Goal: Transaction & Acquisition: Purchase product/service

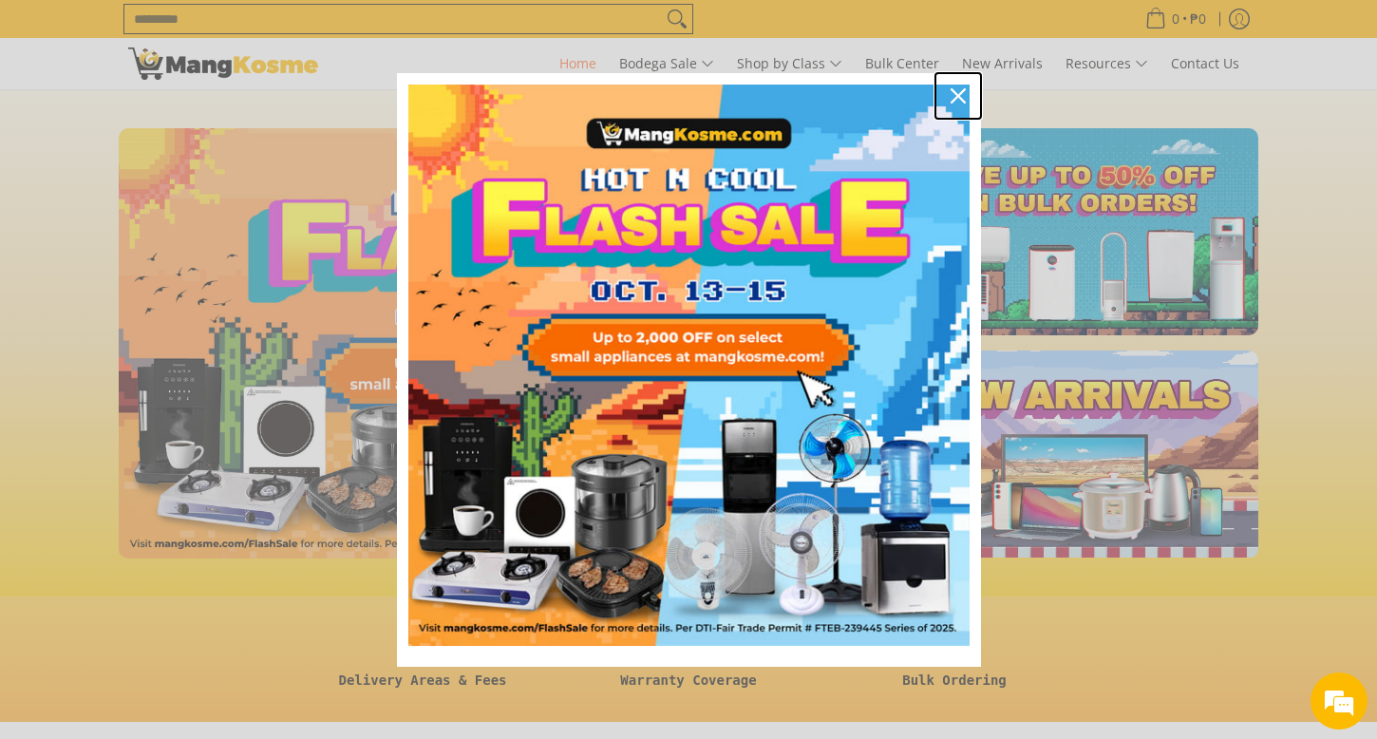
click at [951, 99] on icon "close icon" at bounding box center [958, 95] width 15 height 15
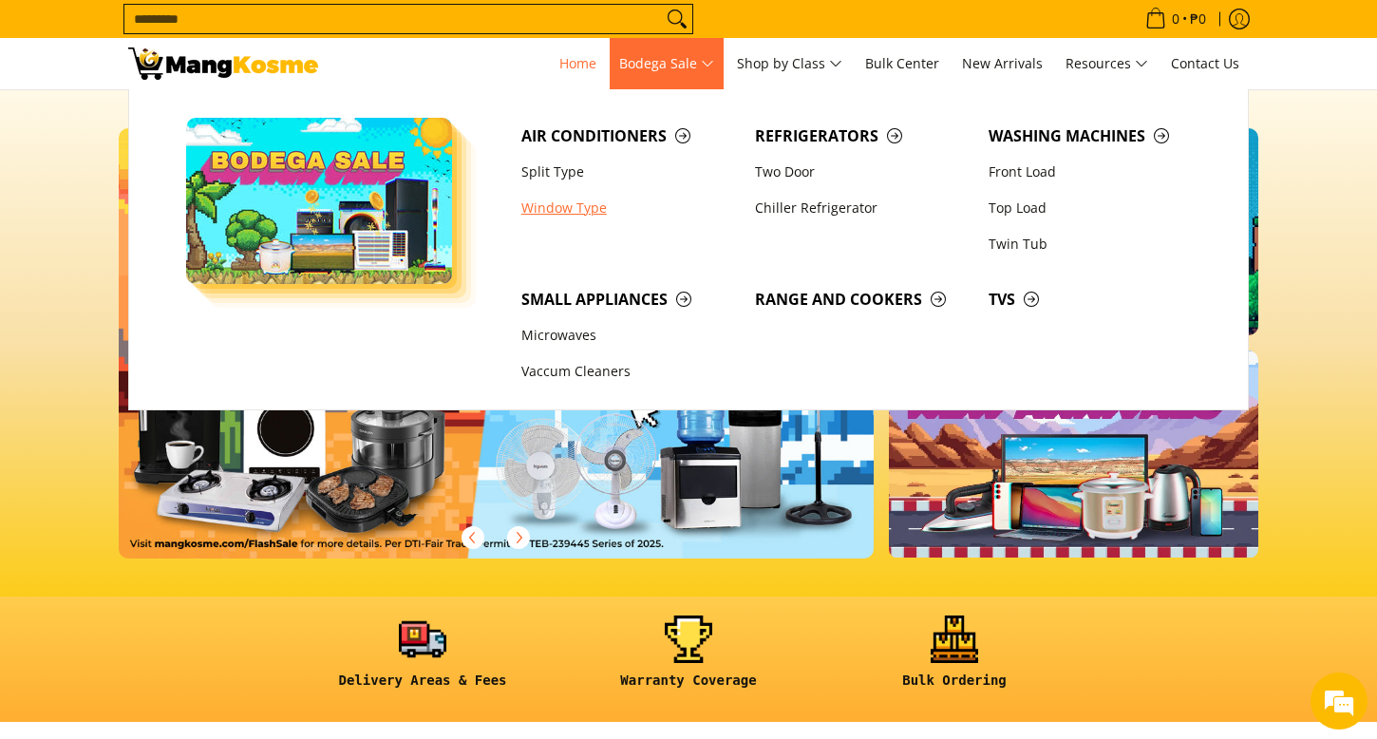
scroll to position [0, 476]
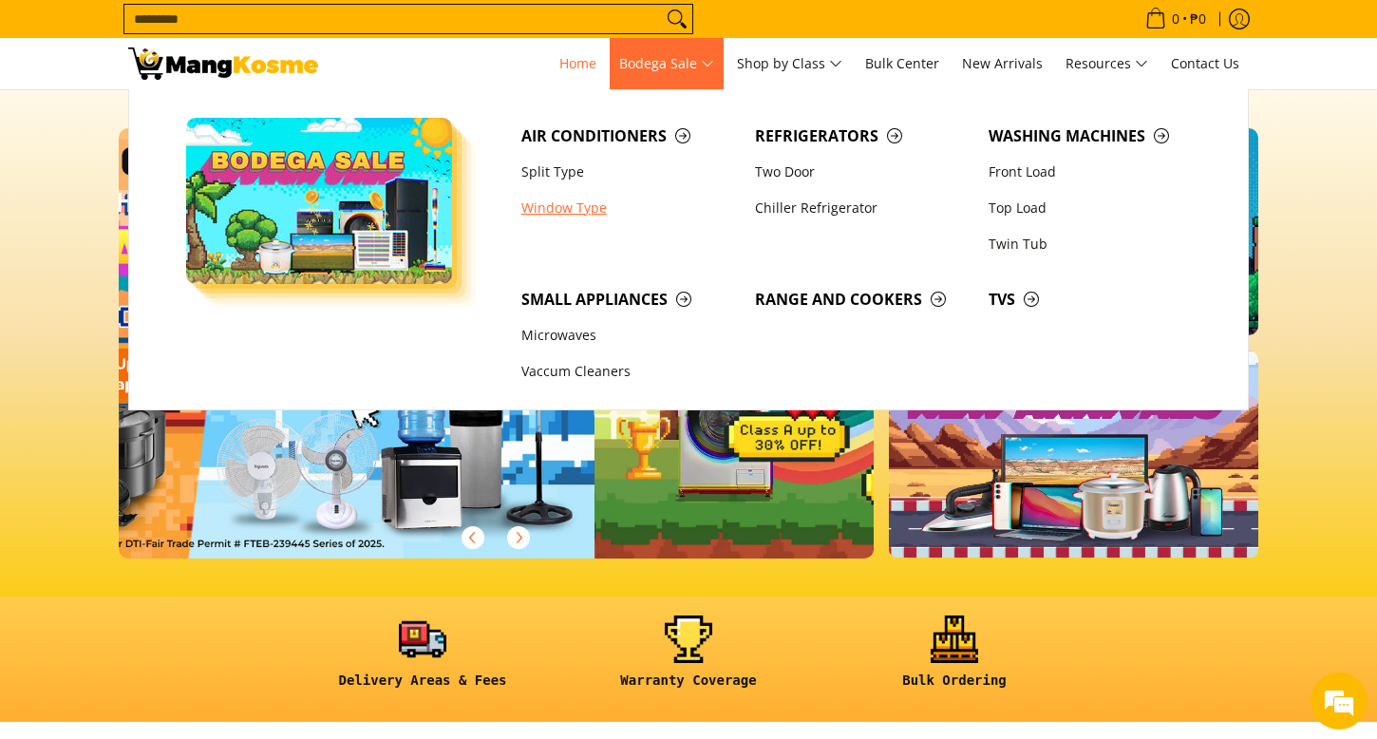
click at [562, 205] on link "Window Type" at bounding box center [629, 208] width 234 height 36
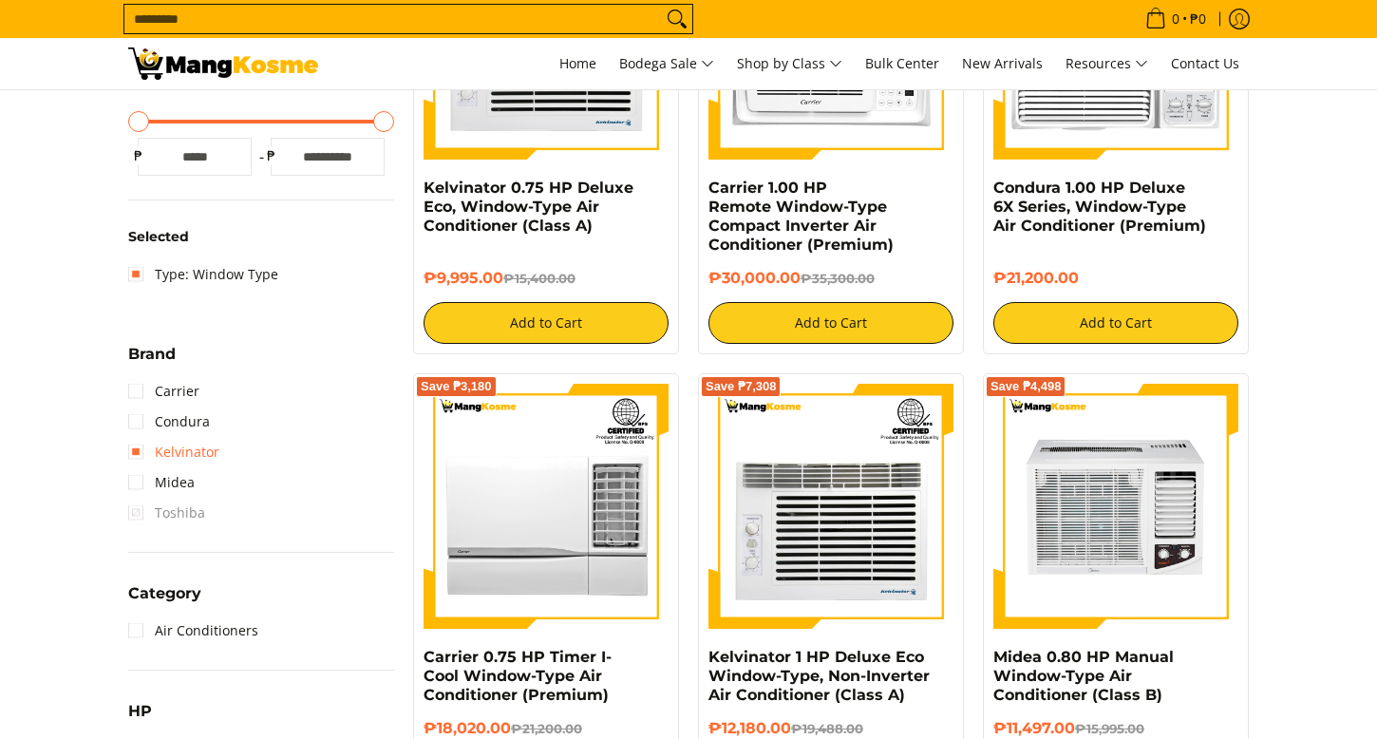
scroll to position [663, 0]
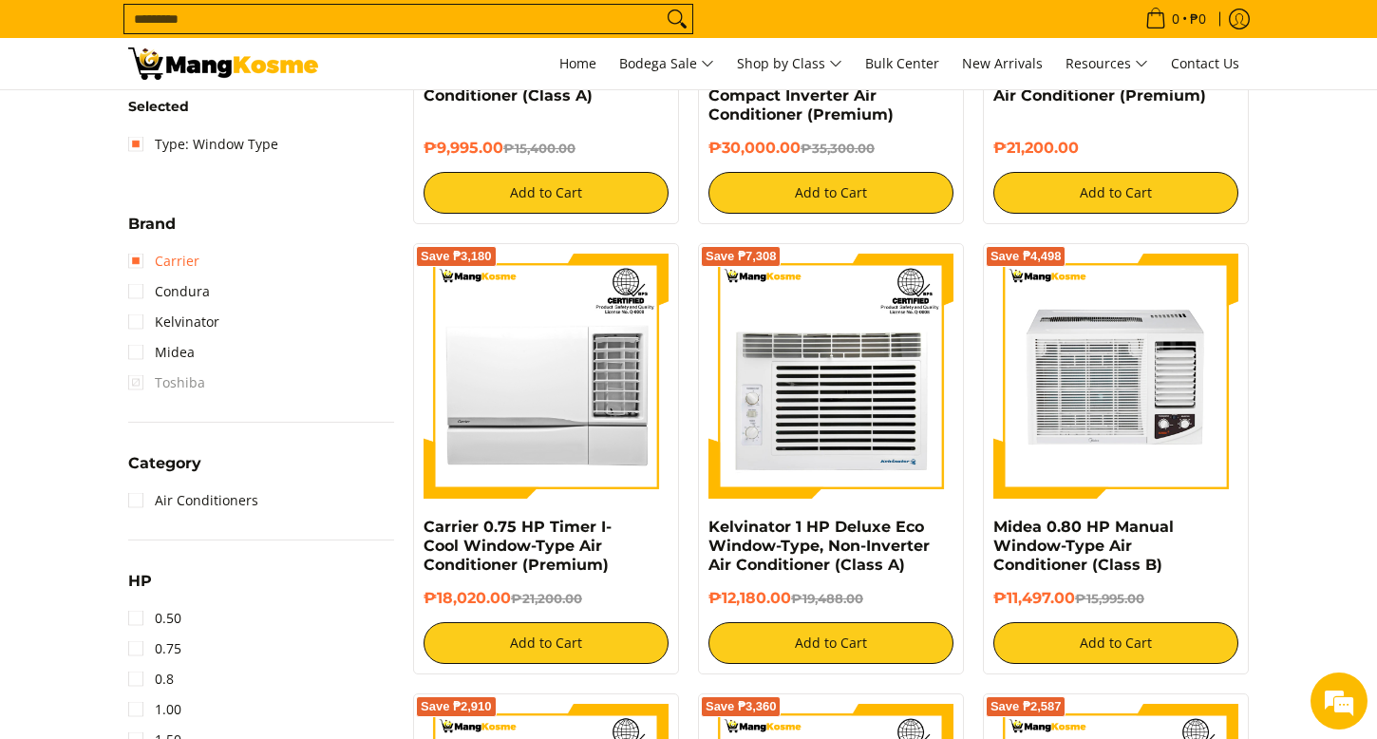
click at [161, 262] on link "Carrier" at bounding box center [163, 261] width 71 height 30
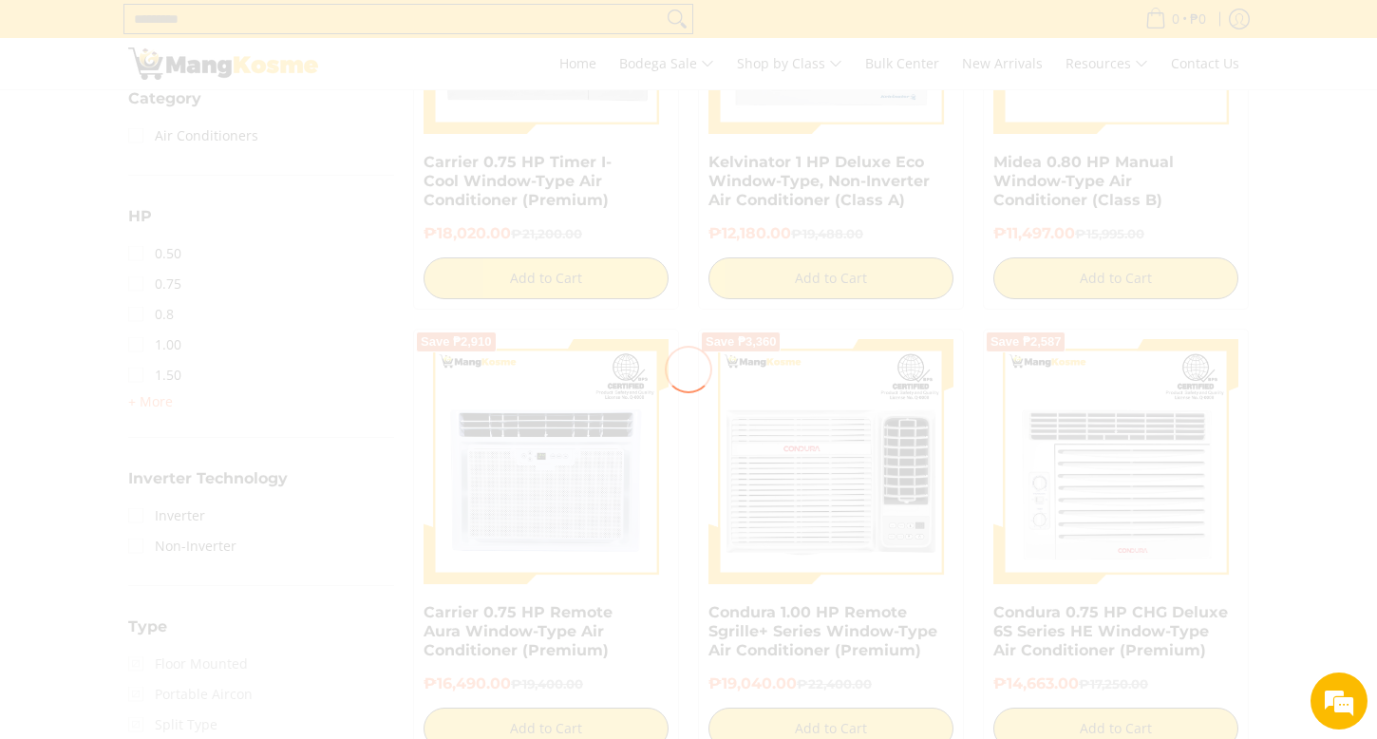
scroll to position [1031, 0]
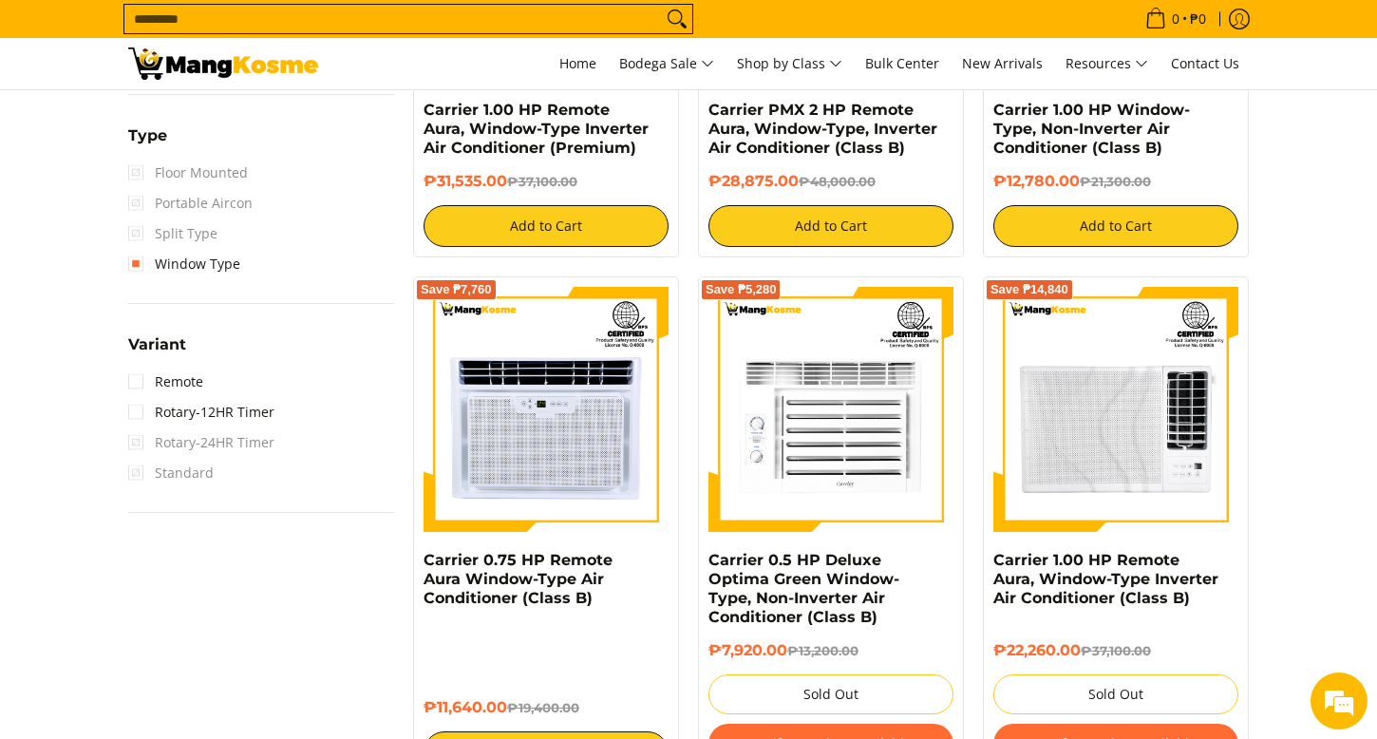
scroll to position [1452, 0]
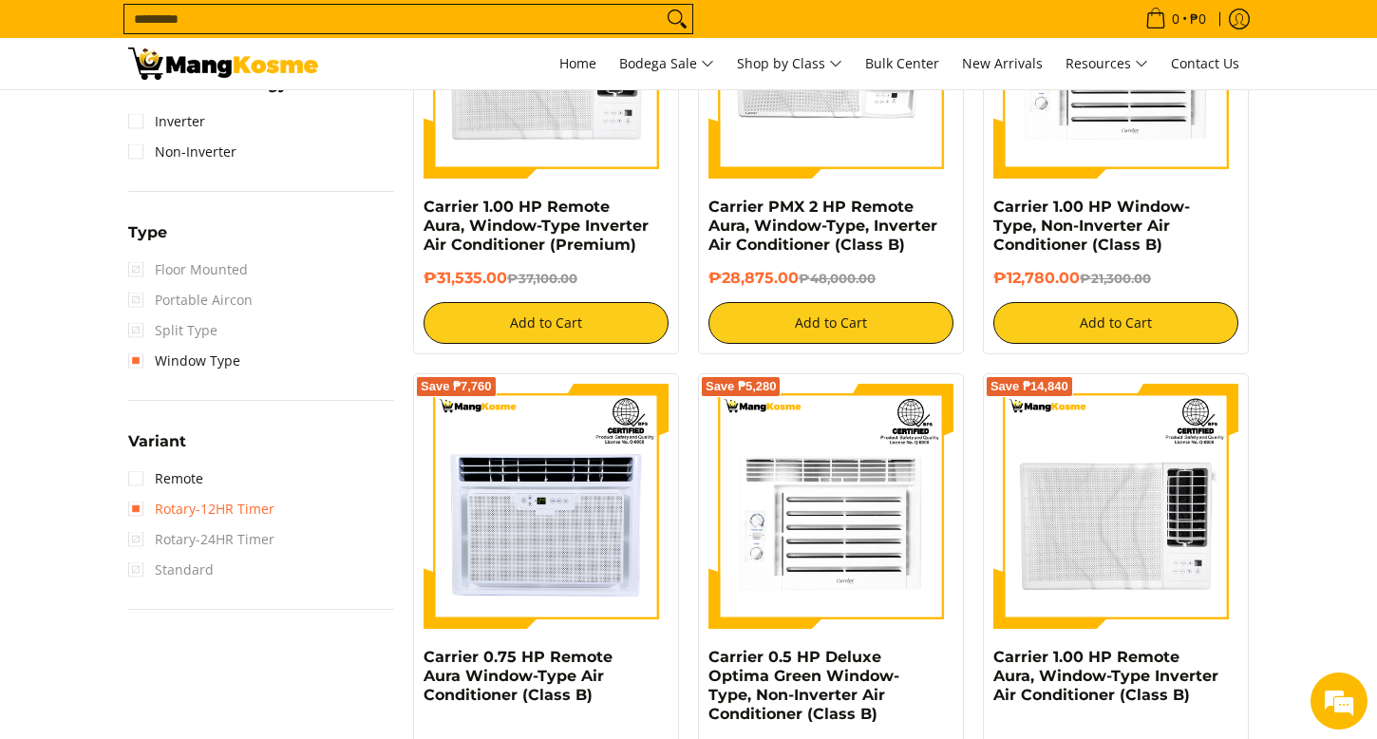
click at [180, 495] on link "Rotary-12HR Timer" at bounding box center [201, 509] width 146 height 30
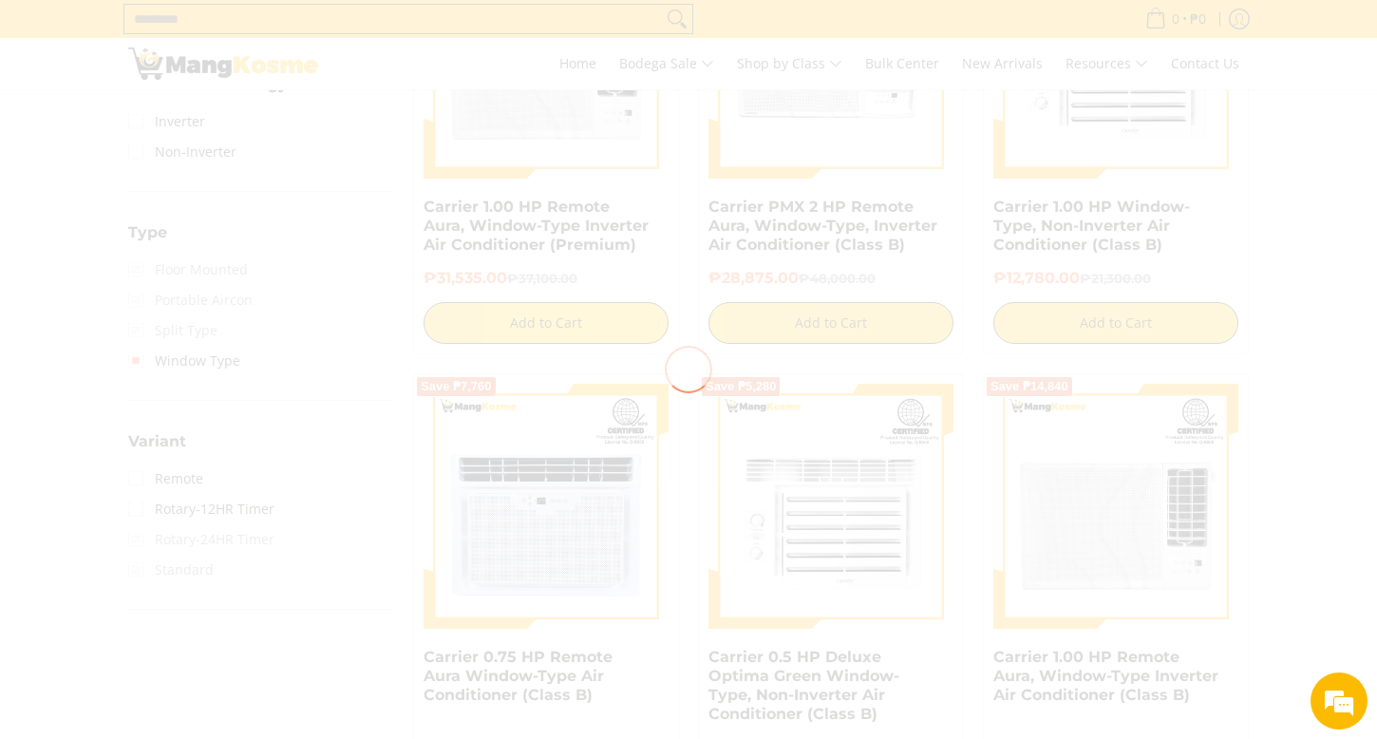
click at [181, 480] on div at bounding box center [688, 369] width 1377 height 739
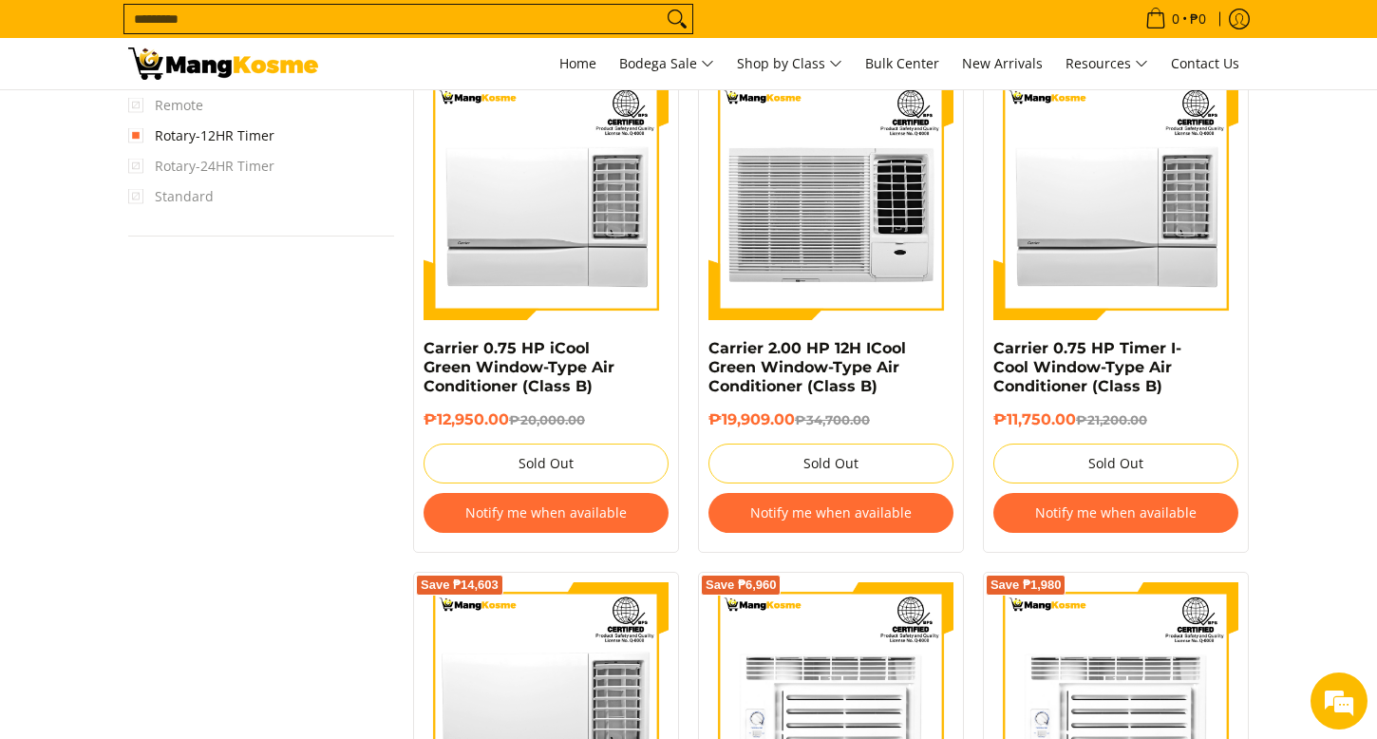
scroll to position [1757, 0]
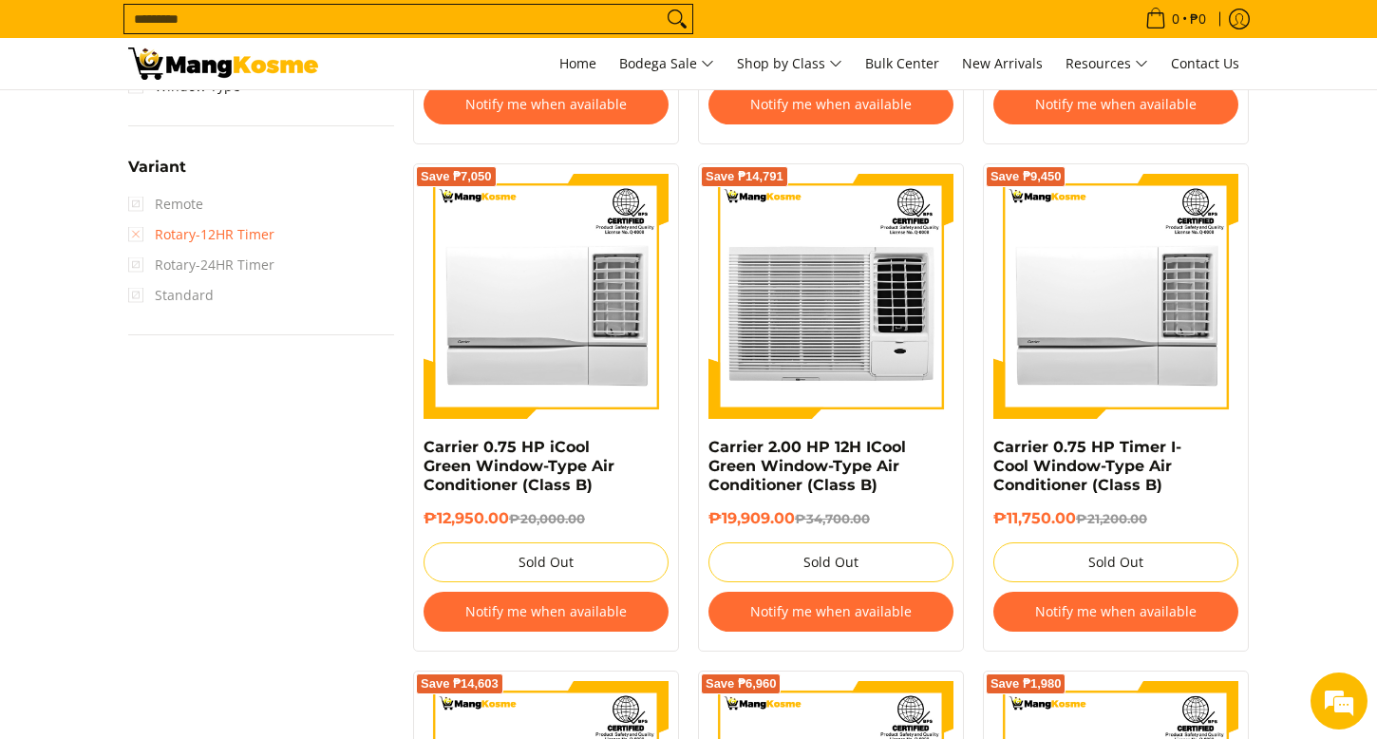
click at [136, 236] on link "Rotary-12HR Timer" at bounding box center [201, 234] width 146 height 30
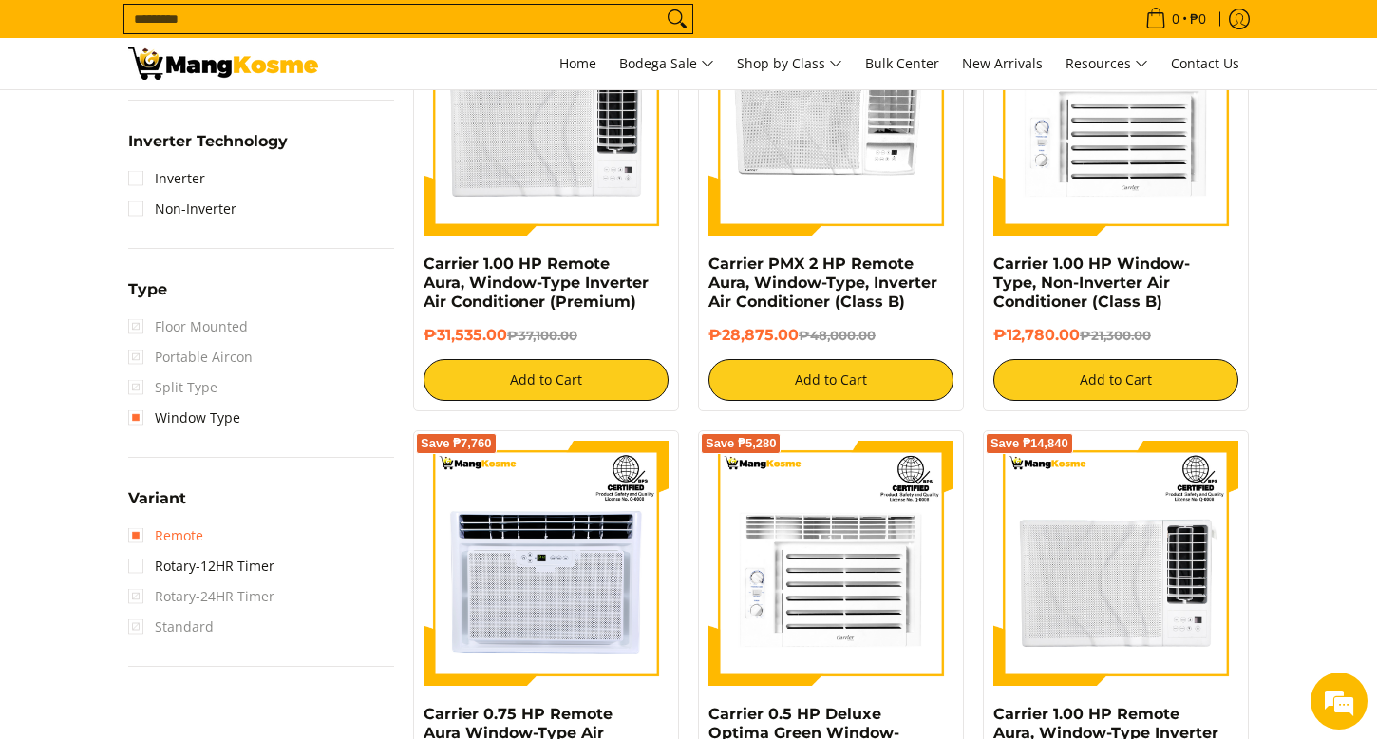
scroll to position [1391, 0]
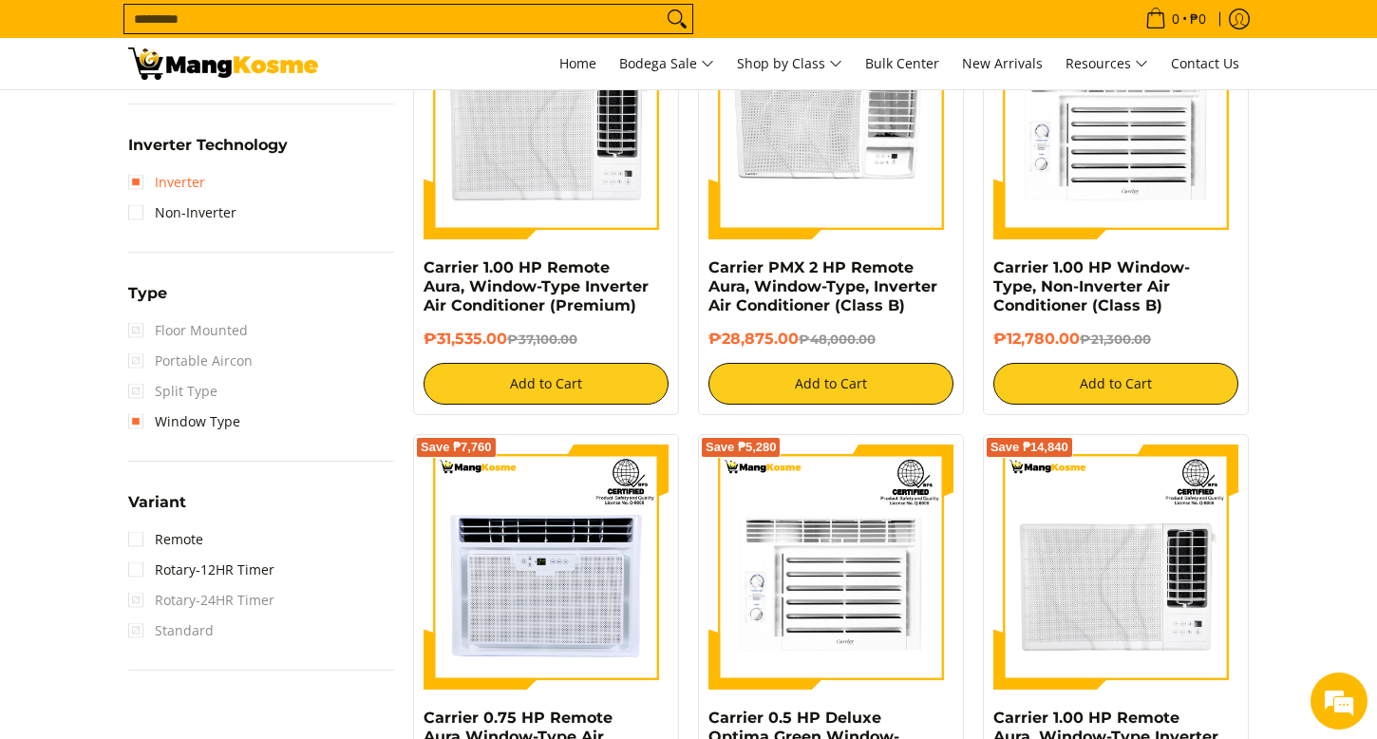
click at [130, 179] on link "Inverter" at bounding box center [166, 182] width 77 height 30
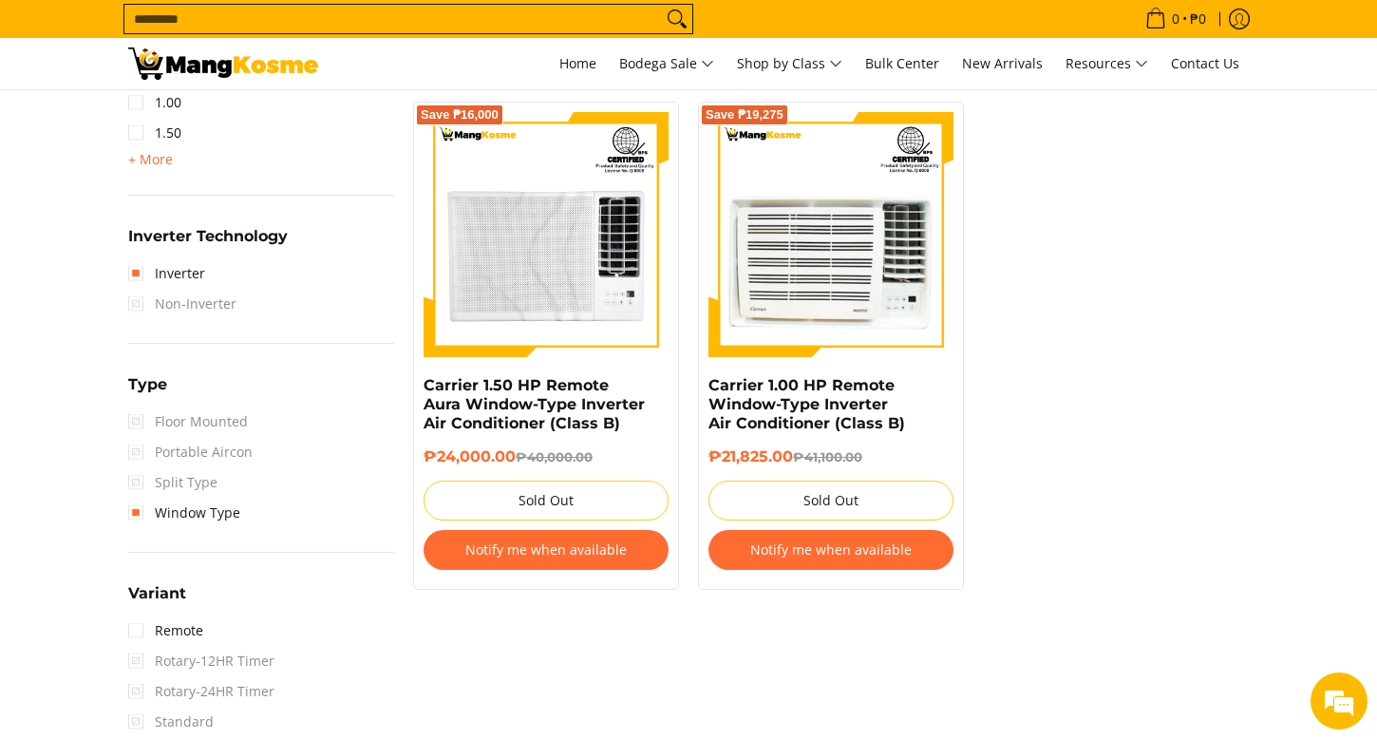
scroll to position [1353, 0]
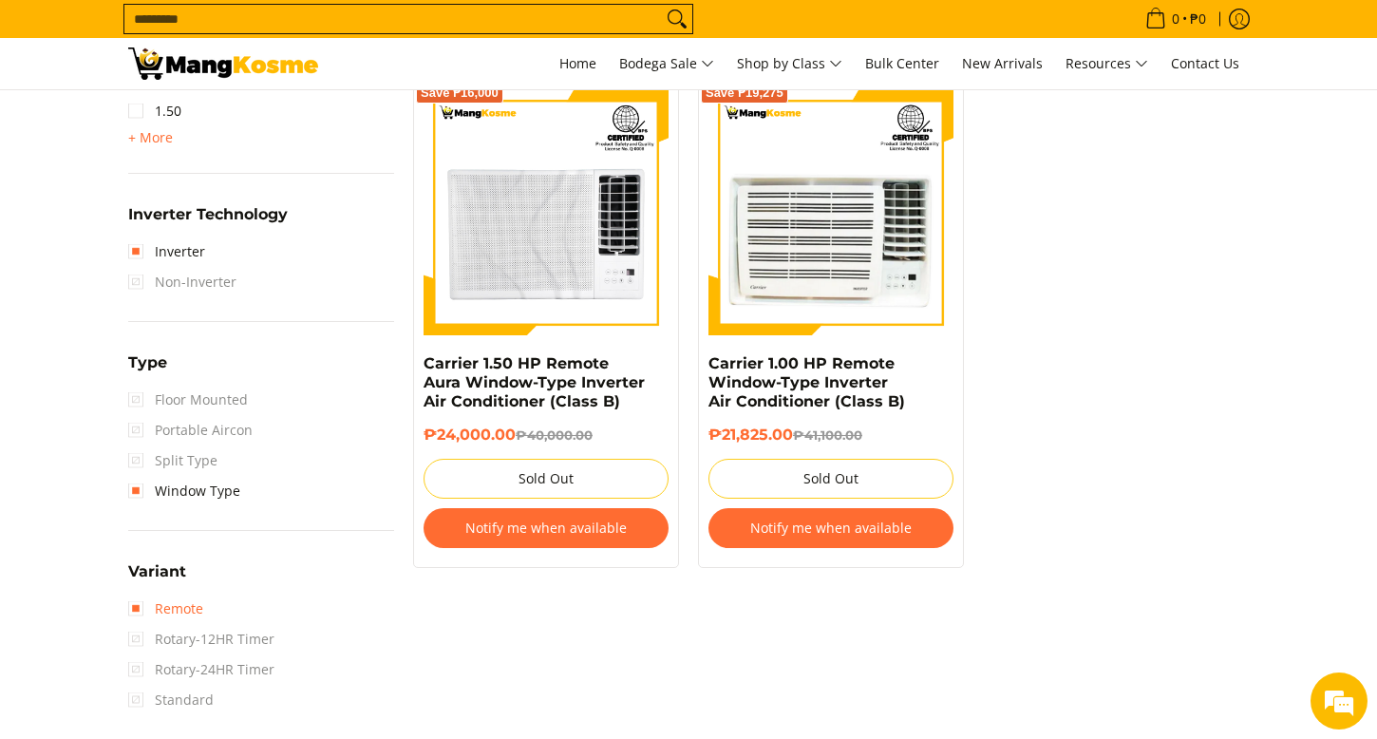
click at [140, 606] on link "Remote" at bounding box center [165, 609] width 75 height 30
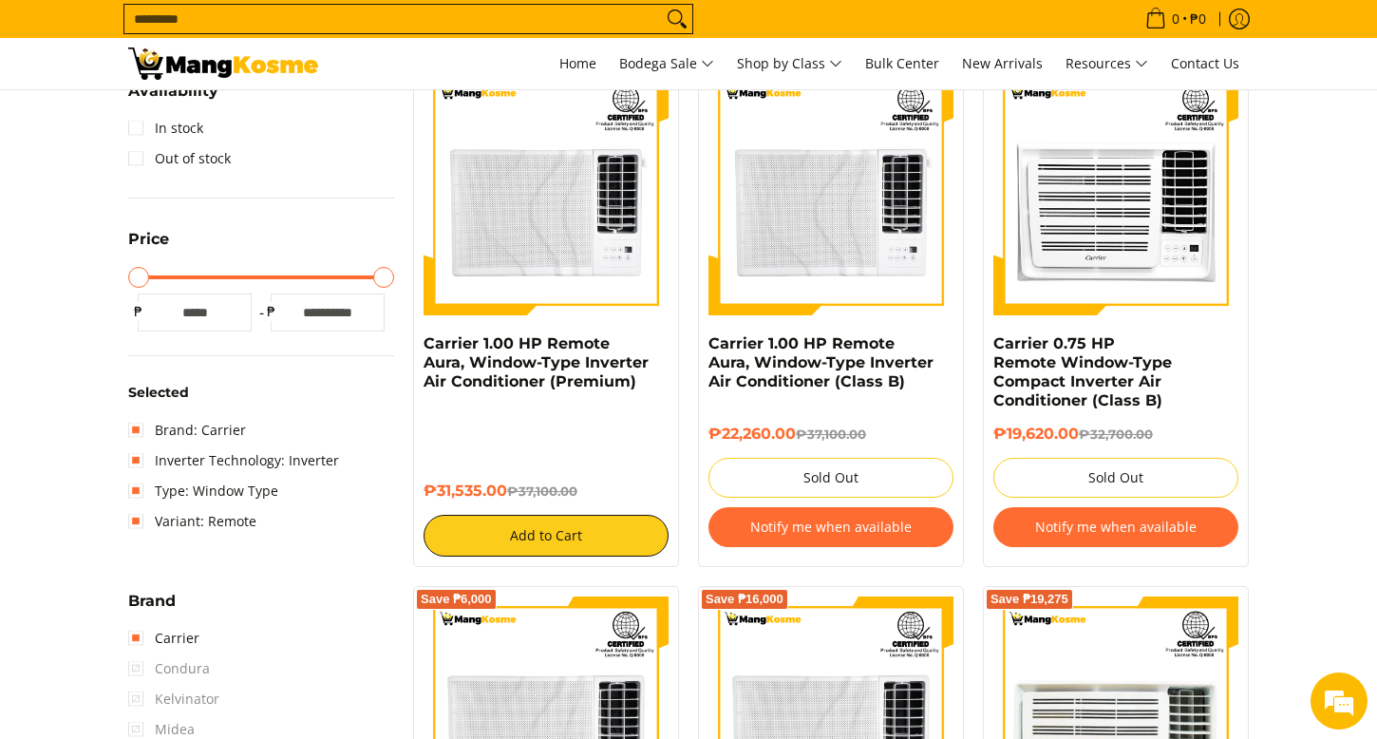
scroll to position [362, 0]
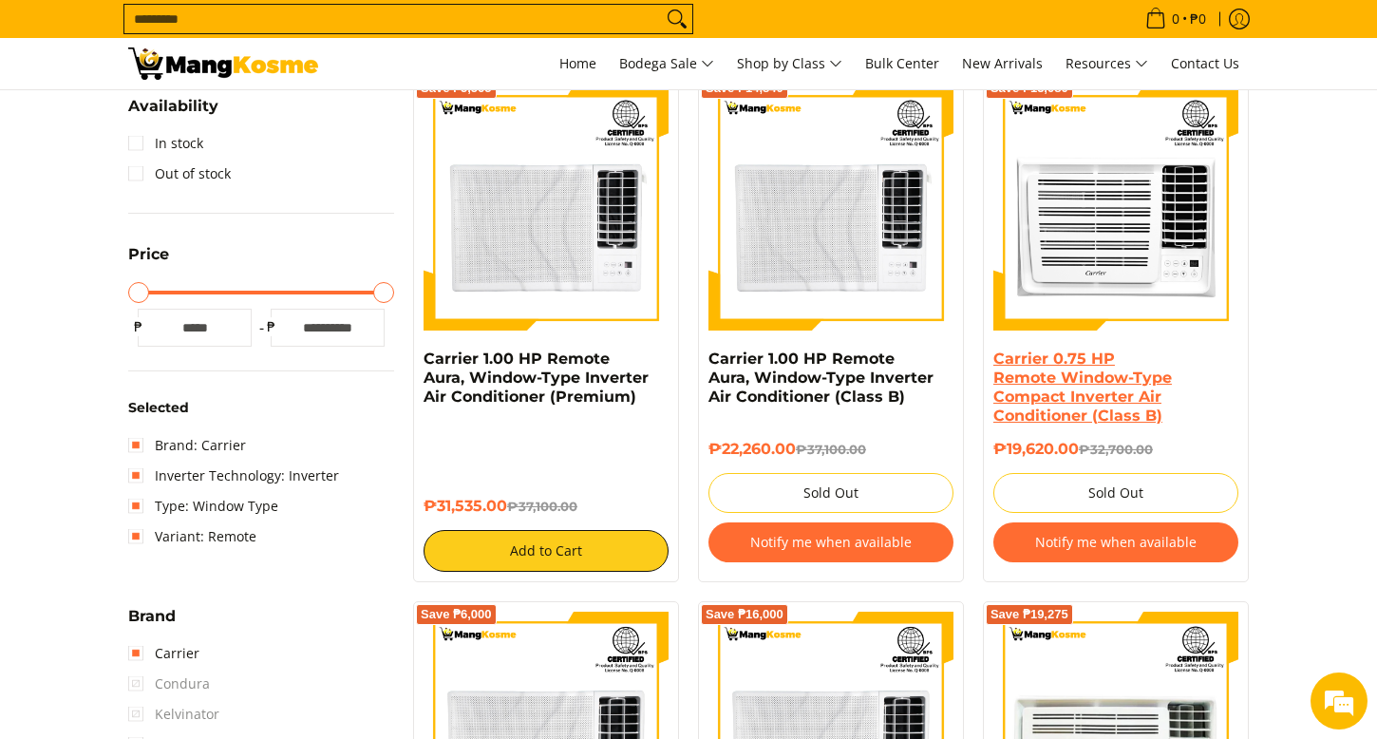
click at [1107, 391] on link "Carrier 0.75 HP Remote Window-Type Compact Inverter Air Conditioner (Class B)" at bounding box center [1082, 387] width 179 height 75
